Goal: Information Seeking & Learning: Learn about a topic

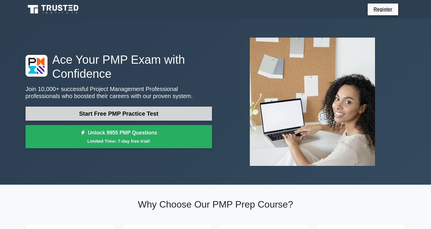
click at [128, 115] on link "Start Free PMP Practice Test" at bounding box center [119, 114] width 187 height 14
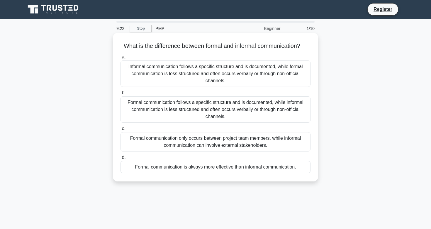
click at [207, 110] on div "Formal communication follows a specific structure and is documented, while info…" at bounding box center [216, 109] width 190 height 26
click at [121, 95] on input "b. Formal communication follows a specific structure and is documented, while i…" at bounding box center [121, 93] width 0 height 4
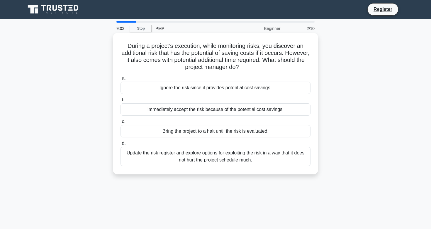
click at [214, 157] on div "Update the risk register and explore options for exploiting the risk in a way t…" at bounding box center [216, 156] width 190 height 19
click at [121, 145] on input "d. Update the risk register and explore options for exploiting the risk in a wa…" at bounding box center [121, 143] width 0 height 4
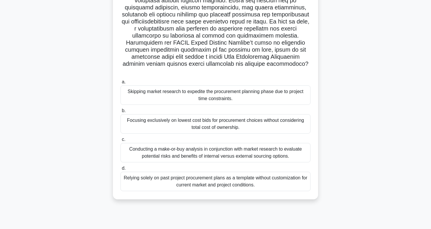
scroll to position [88, 0]
click at [208, 144] on div "Conducting a make-or-buy analysis in conjunction with market research to evalua…" at bounding box center [216, 152] width 190 height 19
click at [121, 141] on input "c. Conducting a make-or-buy analysis in conjunction with market research to eva…" at bounding box center [121, 139] width 0 height 4
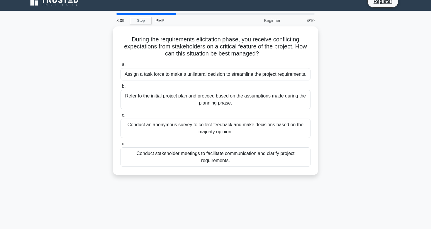
scroll to position [0, 0]
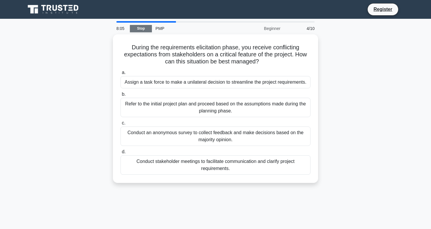
click at [148, 28] on link "Stop" at bounding box center [141, 28] width 22 height 7
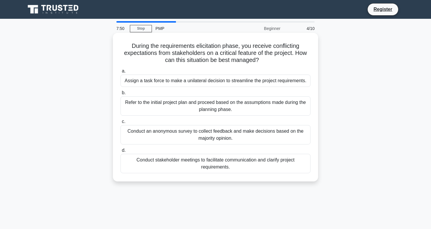
click at [217, 164] on div "Conduct stakeholder meetings to facilitate communication and clarify project re…" at bounding box center [216, 163] width 190 height 19
click at [121, 152] on input "d. Conduct stakeholder meetings to facilitate communication and clarify project…" at bounding box center [121, 150] width 0 height 4
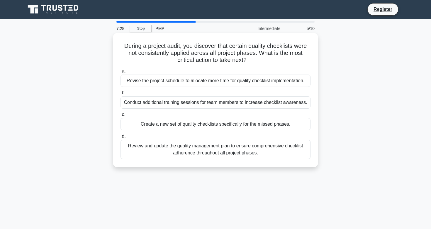
click at [219, 151] on div "Review and update the quality management plan to ensure comprehensive checklist…" at bounding box center [216, 149] width 190 height 19
click at [121, 138] on input "d. Review and update the quality management plan to ensure comprehensive checkl…" at bounding box center [121, 136] width 0 height 4
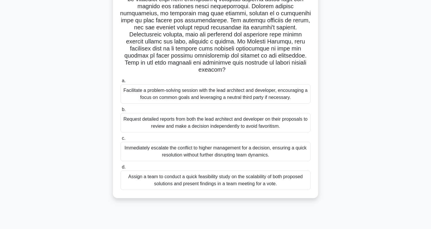
scroll to position [85, 0]
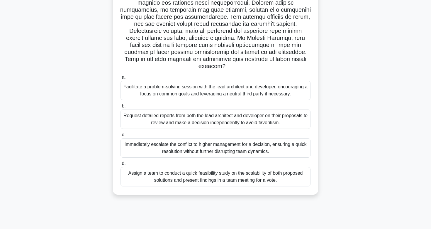
click at [232, 81] on div "Facilitate a problem-solving session with the lead architect and developer, enc…" at bounding box center [216, 90] width 190 height 19
click at [121, 78] on input "a. Facilitate a problem-solving session with the lead architect and developer, …" at bounding box center [121, 77] width 0 height 4
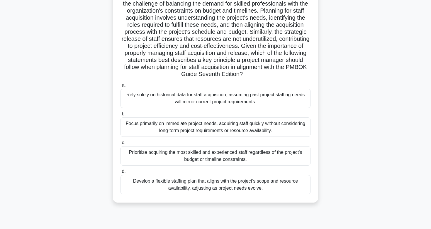
scroll to position [72, 0]
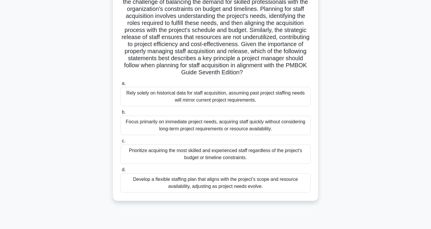
click at [225, 180] on div "Develop a flexible staffing plan that aligns with the project’s scope and resou…" at bounding box center [216, 182] width 190 height 19
click at [121, 172] on input "d. Develop a flexible staffing plan that aligns with the project’s scope and re…" at bounding box center [121, 170] width 0 height 4
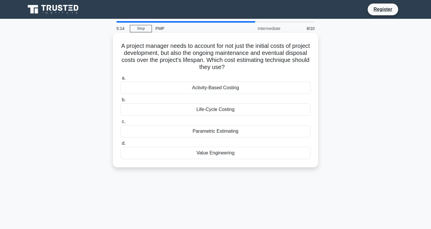
scroll to position [0, 0]
click at [222, 108] on div "Life-Cycle Costing" at bounding box center [216, 109] width 190 height 12
click at [121, 102] on input "b. Life-Cycle Costing" at bounding box center [121, 100] width 0 height 4
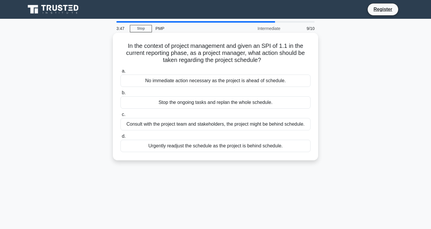
click at [239, 125] on div "Consult with the project team and stakeholders, the project might be behind sch…" at bounding box center [216, 124] width 190 height 12
click at [121, 116] on input "c. Consult with the project team and stakeholders, the project might be behind …" at bounding box center [121, 115] width 0 height 4
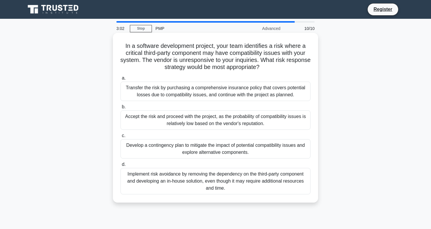
click at [239, 125] on div "Accept the risk and proceed with the project, as the probability of compatibili…" at bounding box center [216, 119] width 190 height 19
click at [121, 109] on input "b. Accept the risk and proceed with the project, as the probability of compatib…" at bounding box center [121, 107] width 0 height 4
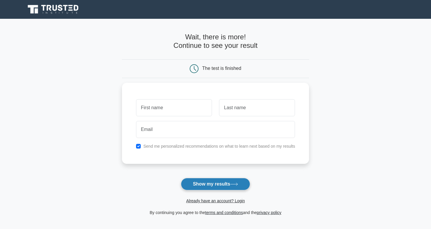
click at [227, 186] on button "Show my results" at bounding box center [215, 184] width 69 height 12
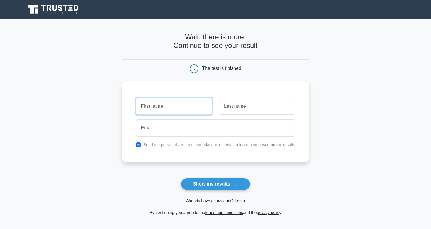
click at [187, 99] on input "text" at bounding box center [174, 106] width 76 height 17
type input "majd"
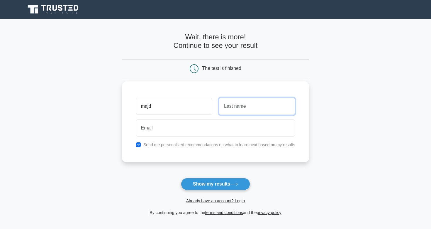
click at [255, 106] on input "text" at bounding box center [257, 106] width 76 height 17
type input "hamrou"
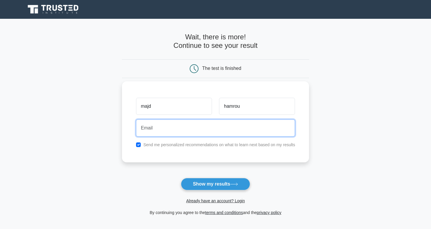
click at [231, 123] on input "email" at bounding box center [215, 127] width 159 height 17
type input "majdouline412@hotmail.com"
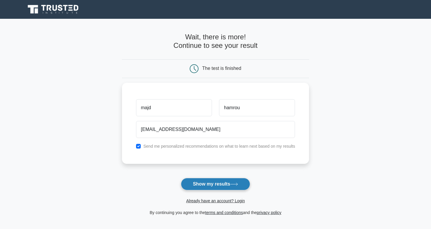
click at [216, 187] on button "Show my results" at bounding box center [215, 184] width 69 height 12
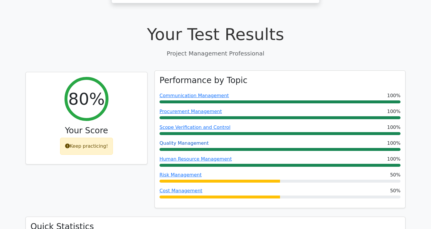
scroll to position [190, 0]
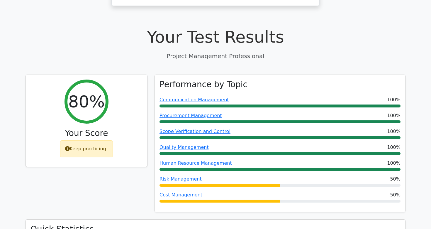
click at [132, 27] on div "Your Test Results Project Management Professional" at bounding box center [216, 43] width 380 height 33
